Goal: Communication & Community: Connect with others

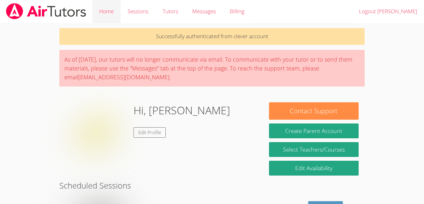
click at [109, 15] on link "Home" at bounding box center [106, 11] width 28 height 23
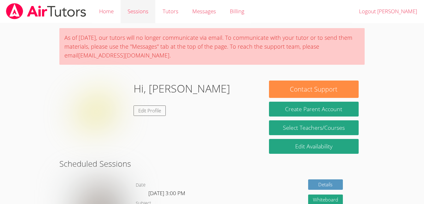
click at [144, 14] on link "Sessions" at bounding box center [138, 11] width 35 height 23
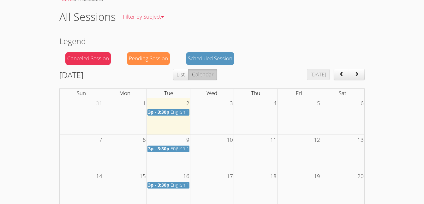
scroll to position [28, 0]
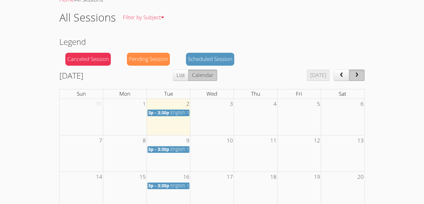
click at [360, 77] on span "next" at bounding box center [357, 75] width 6 height 5
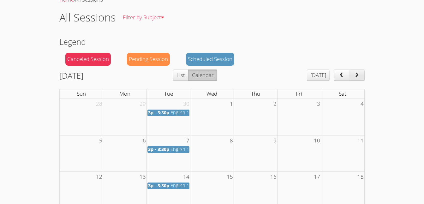
click at [358, 77] on span "next" at bounding box center [357, 75] width 6 height 5
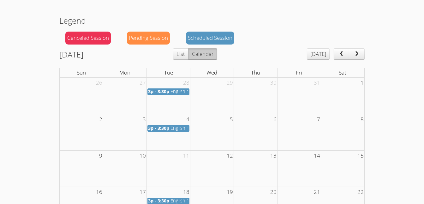
scroll to position [49, 0]
click at [361, 54] on button "next" at bounding box center [357, 54] width 16 height 11
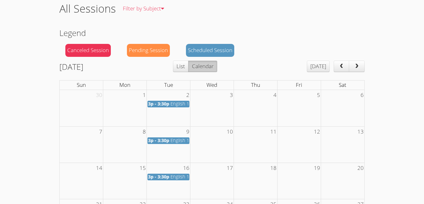
scroll to position [36, 0]
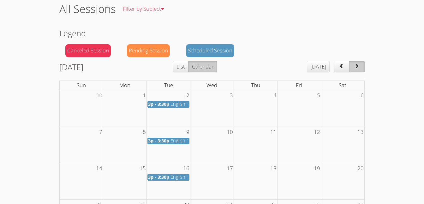
click at [361, 67] on button "next" at bounding box center [357, 66] width 16 height 11
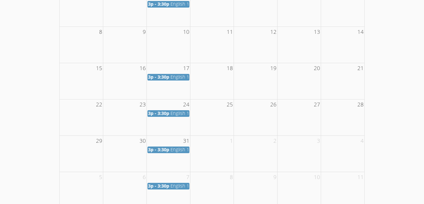
scroll to position [0, 0]
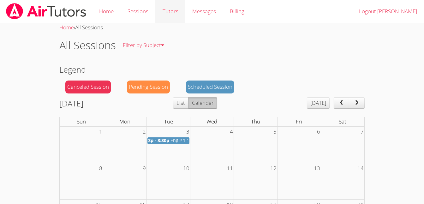
click at [175, 15] on link "Tutors" at bounding box center [171, 11] width 30 height 23
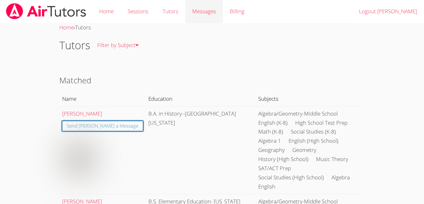
click at [214, 11] on span "Messages" at bounding box center [204, 11] width 24 height 7
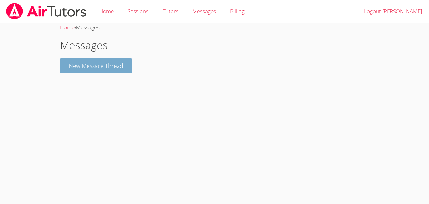
click at [111, 69] on button "New Message Thread" at bounding box center [96, 65] width 72 height 15
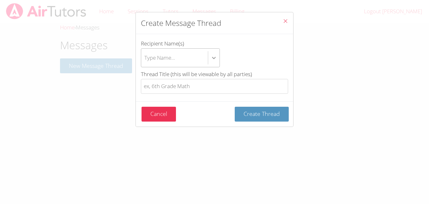
click at [213, 56] on icon "btn solid blue btn-info" at bounding box center [214, 58] width 6 height 6
click at [145, 56] on input "Recipient Name(s) Type Name..." at bounding box center [144, 58] width 1 height 15
click at [283, 22] on icon "Close" at bounding box center [285, 20] width 5 height 5
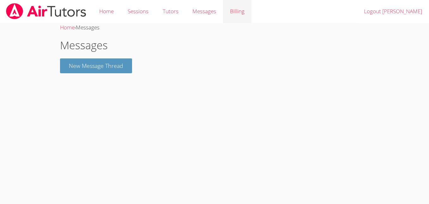
click at [238, 14] on link "Billing" at bounding box center [237, 11] width 28 height 23
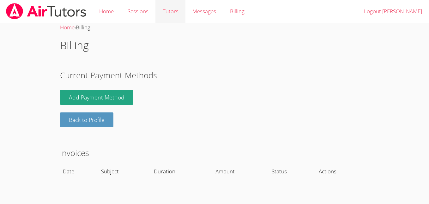
click at [172, 14] on link "Tutors" at bounding box center [171, 11] width 30 height 23
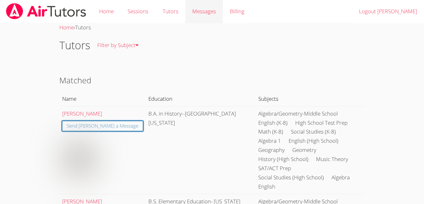
click at [200, 11] on span "Messages" at bounding box center [204, 11] width 24 height 7
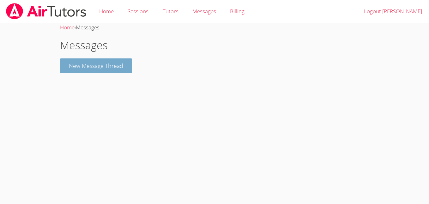
click at [107, 65] on button "New Message Thread" at bounding box center [96, 65] width 72 height 15
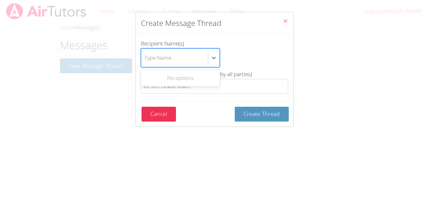
click at [183, 60] on div "Type Name..." at bounding box center [174, 58] width 67 height 18
click at [145, 60] on input "Recipient Name(s) Use Up and Down to choose options, press Enter to select the …" at bounding box center [144, 58] width 1 height 15
type input "W"
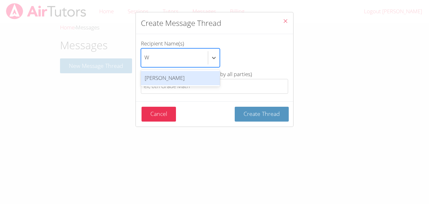
click at [191, 76] on div "[PERSON_NAME]" at bounding box center [180, 78] width 79 height 14
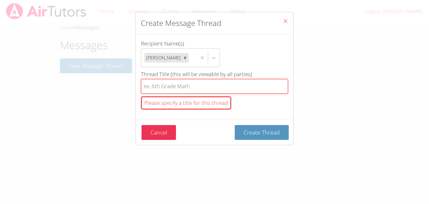
click at [176, 87] on input "Thread Title (this will be viewable by all parties) Please specify a title for …" at bounding box center [214, 86] width 147 height 15
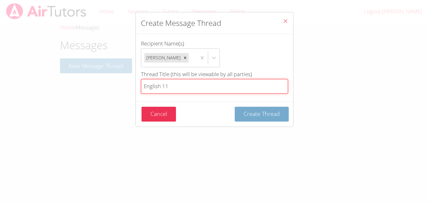
type input "English 11"
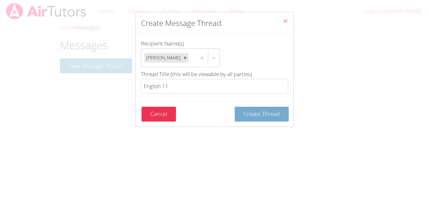
click at [255, 117] on span "Create Thread" at bounding box center [262, 114] width 36 height 8
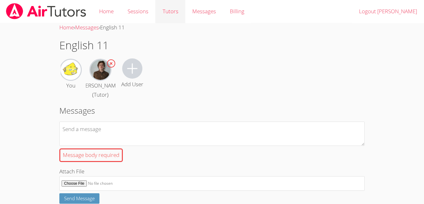
click at [175, 15] on link "Tutors" at bounding box center [171, 11] width 30 height 23
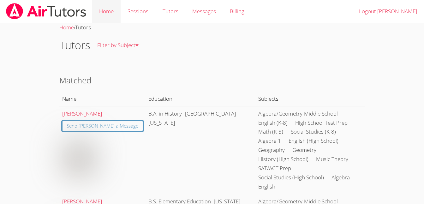
click at [113, 9] on link "Home" at bounding box center [106, 11] width 28 height 23
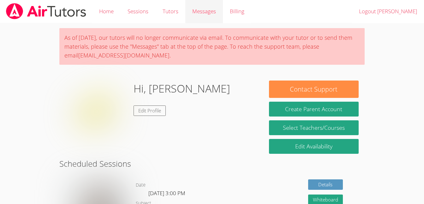
click at [209, 15] on div "Messages" at bounding box center [204, 11] width 24 height 9
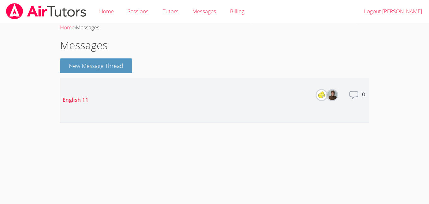
click at [133, 92] on li "English 11 Members Total messages 0" at bounding box center [214, 100] width 309 height 44
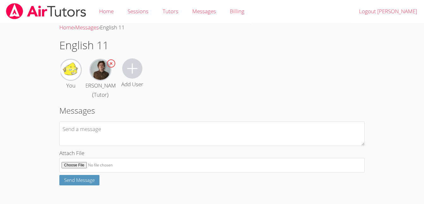
scroll to position [13, 0]
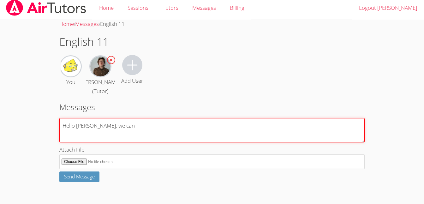
click at [137, 130] on textarea "Hello [PERSON_NAME], we can" at bounding box center [212, 130] width 306 height 24
type textarea "Hello [PERSON_NAME], you can chat whenever you want to tell me about something:)"
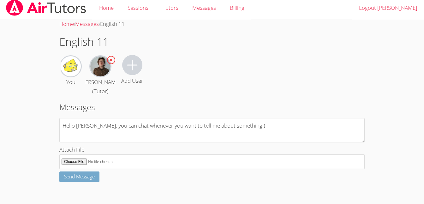
click at [94, 177] on span "Send Message" at bounding box center [79, 177] width 31 height 6
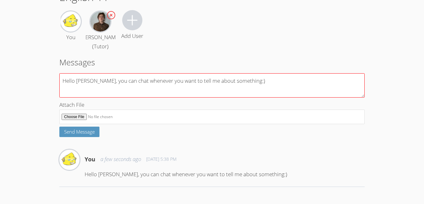
scroll to position [0, 0]
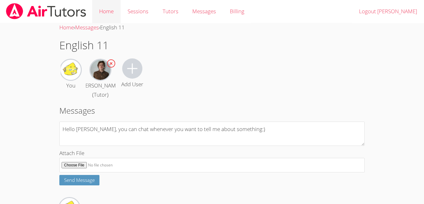
click at [98, 15] on link "Home" at bounding box center [106, 11] width 28 height 23
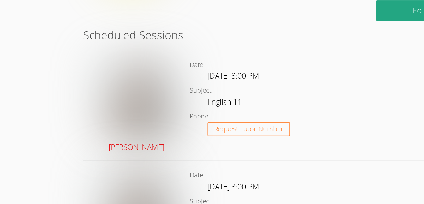
scroll to position [101, 0]
